Goal: Task Accomplishment & Management: Manage account settings

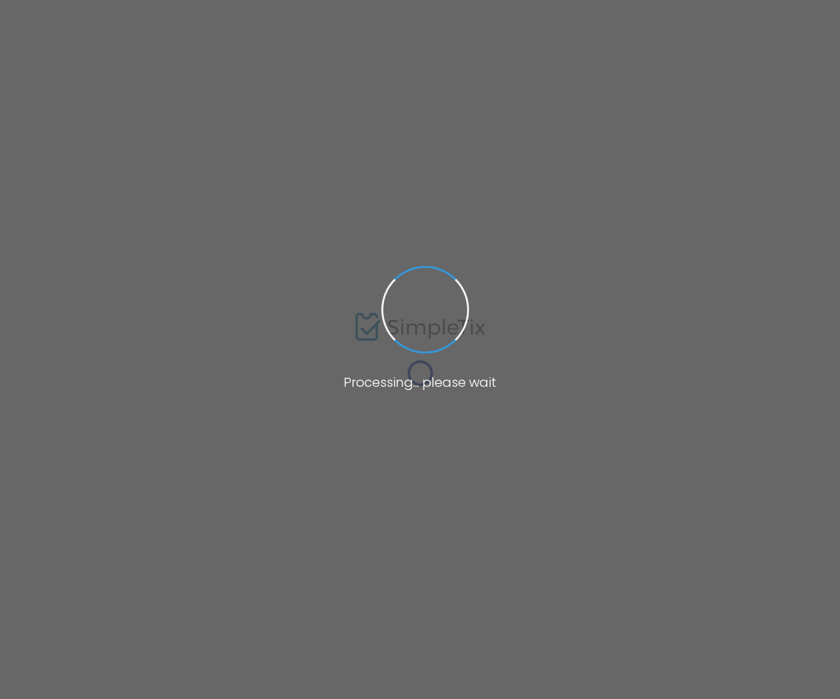
type input "Flex Pass Tes't' 2"
type textarea "Flex Pass Test"
type input "20.000 %"
type input "Buy Tickets"
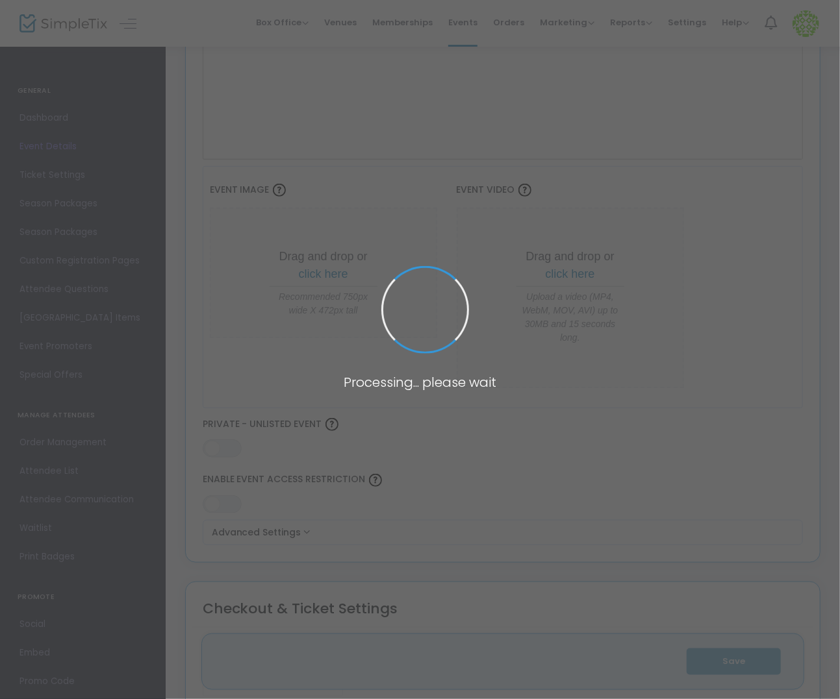
type input "Test"
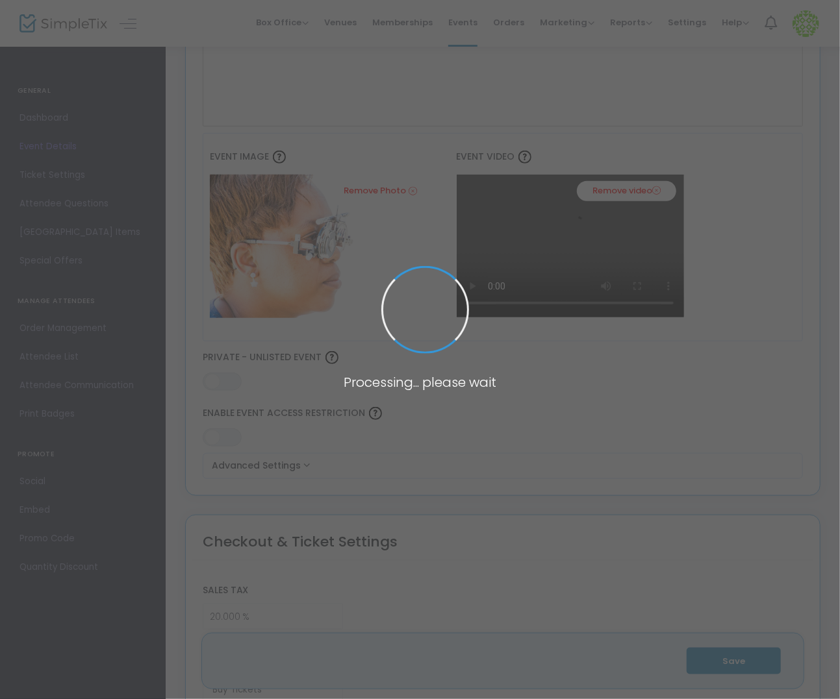
scroll to position [484, 0]
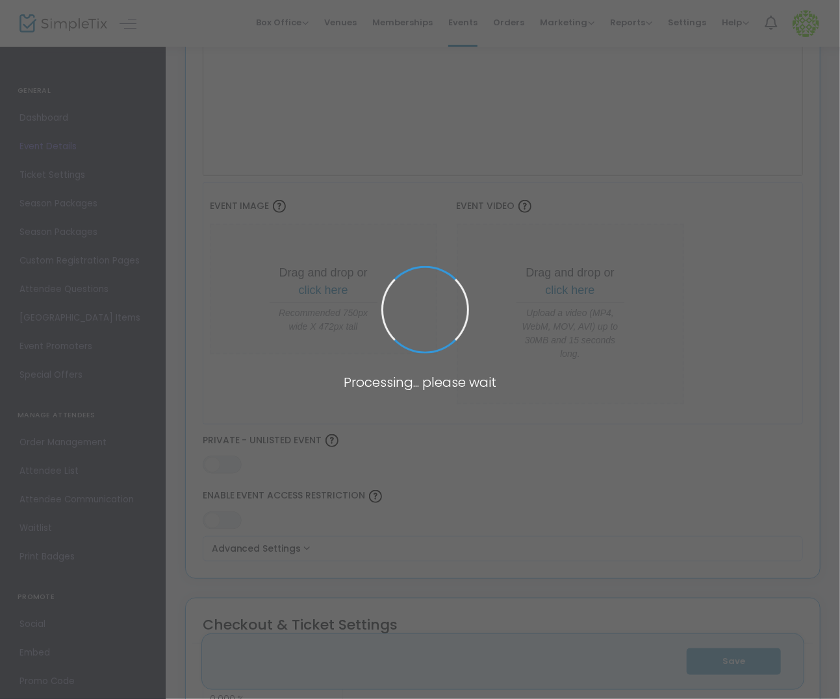
type input "Flex Pass Tes't' 2"
type textarea "Flex Pass Test"
type input "20.000 %"
type input "Buy Tickets"
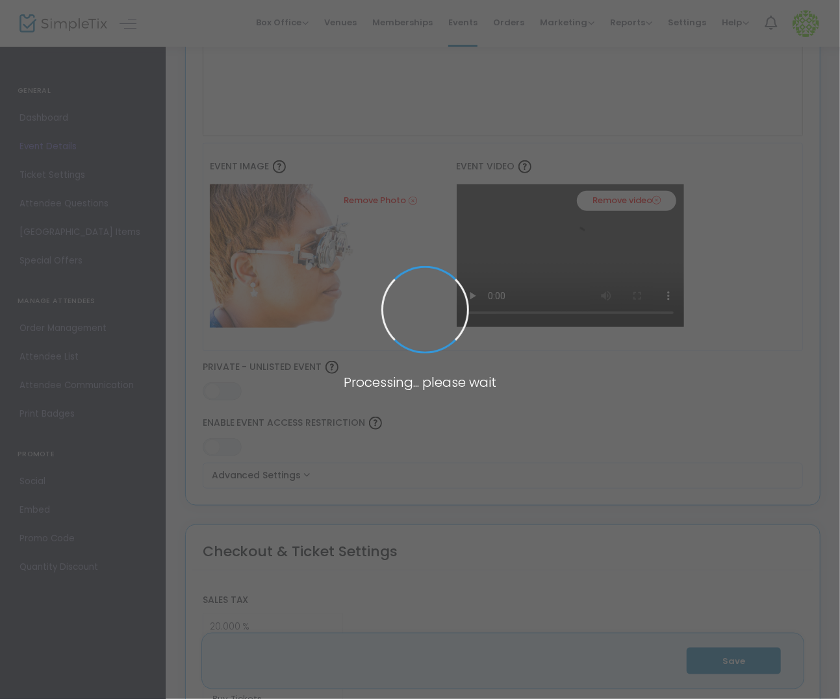
type input "Test"
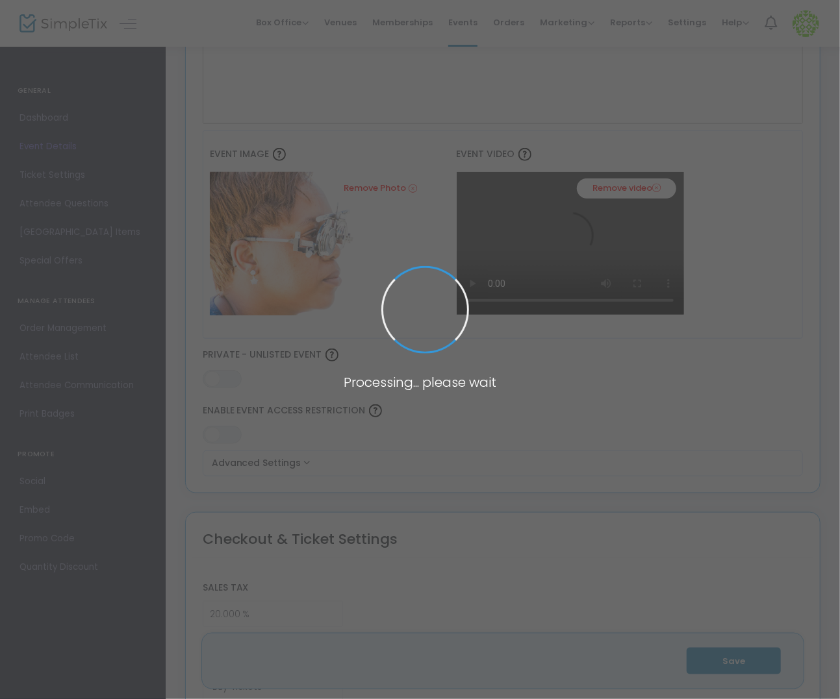
scroll to position [484, 0]
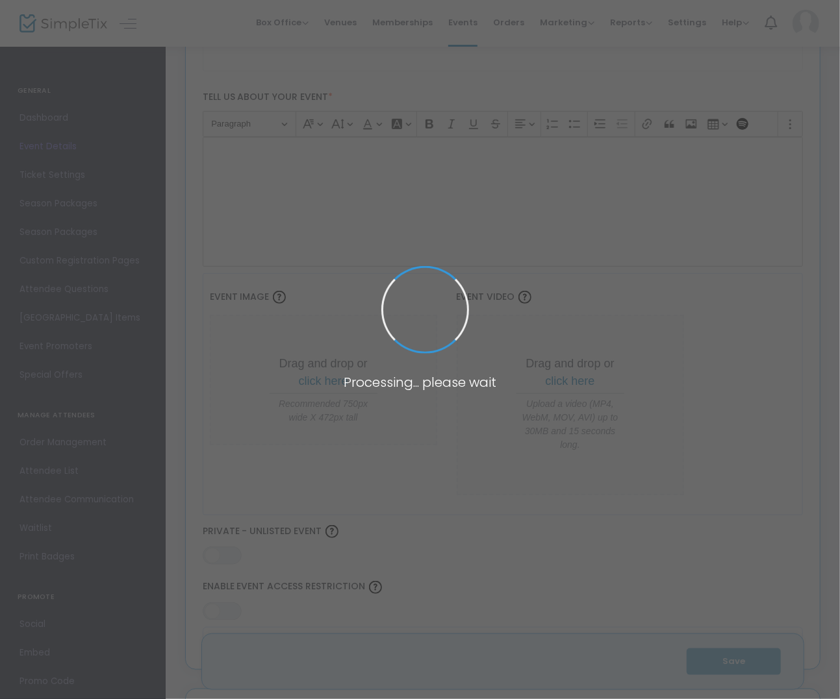
scroll to position [430, 0]
type input "Flex Pass Tes't' 2"
type textarea "Flex Pass Test"
type input "20.000 %"
type input "Buy Tickets"
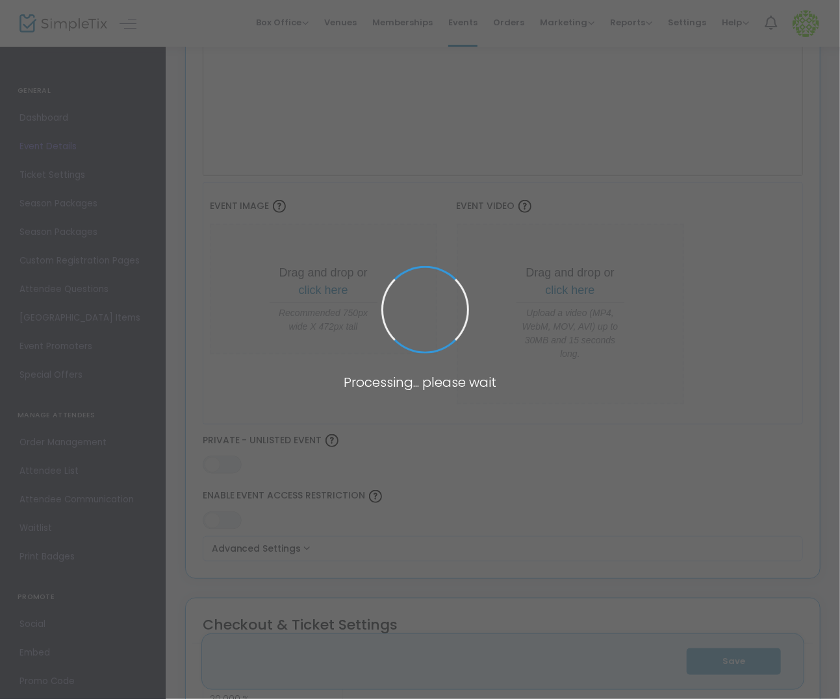
type input "Test"
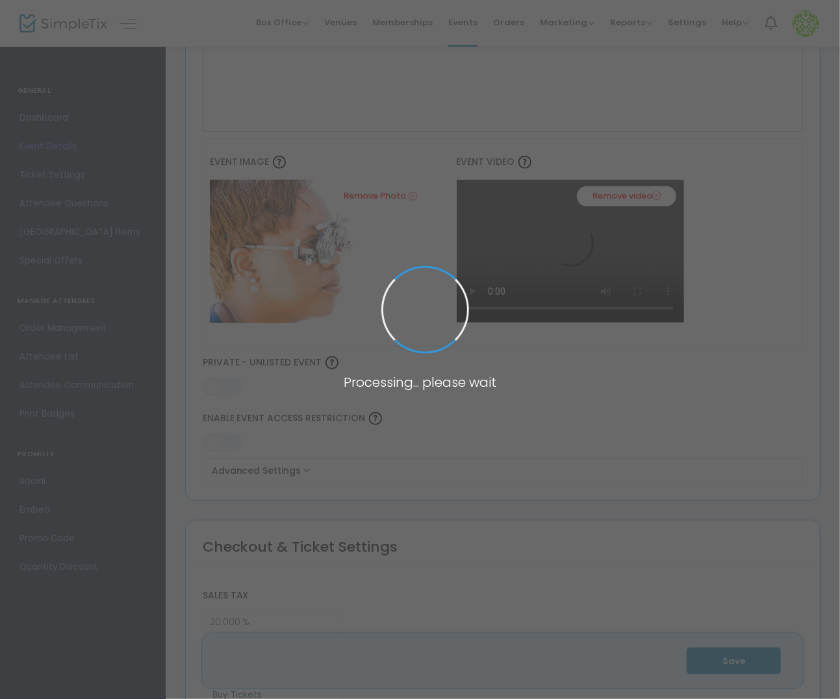
scroll to position [484, 0]
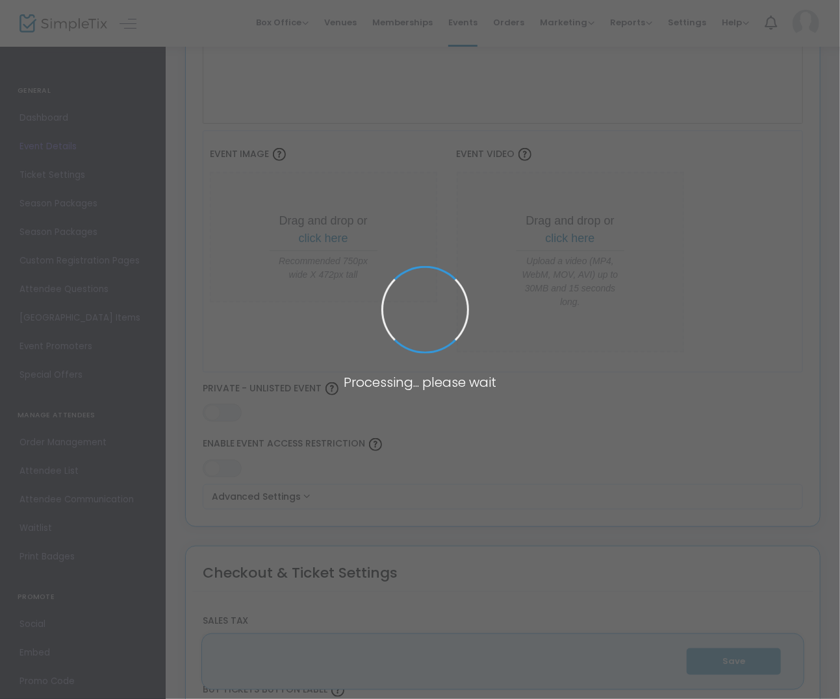
scroll to position [484, 0]
type input "Flex Pass Tes't' 2"
type textarea "Flex Pass Test"
type input "20.000 %"
type input "Buy Tickets"
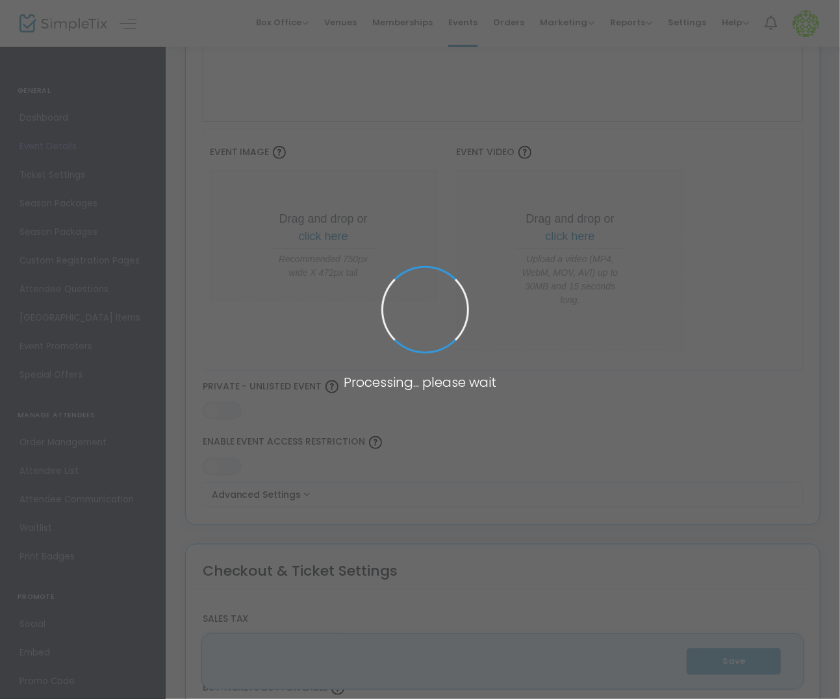
type input "Test"
